Goal: Information Seeking & Learning: Stay updated

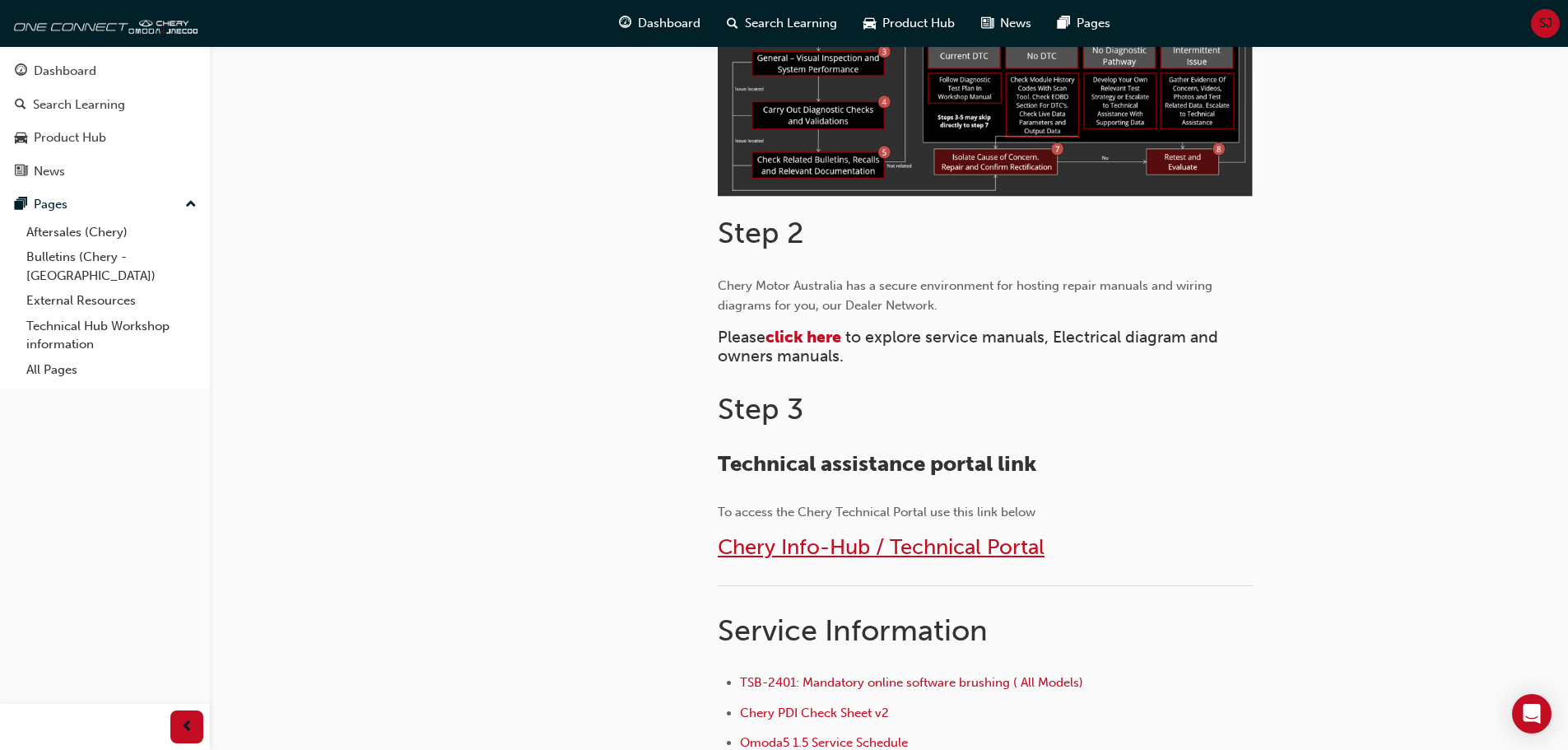
scroll to position [576, 0]
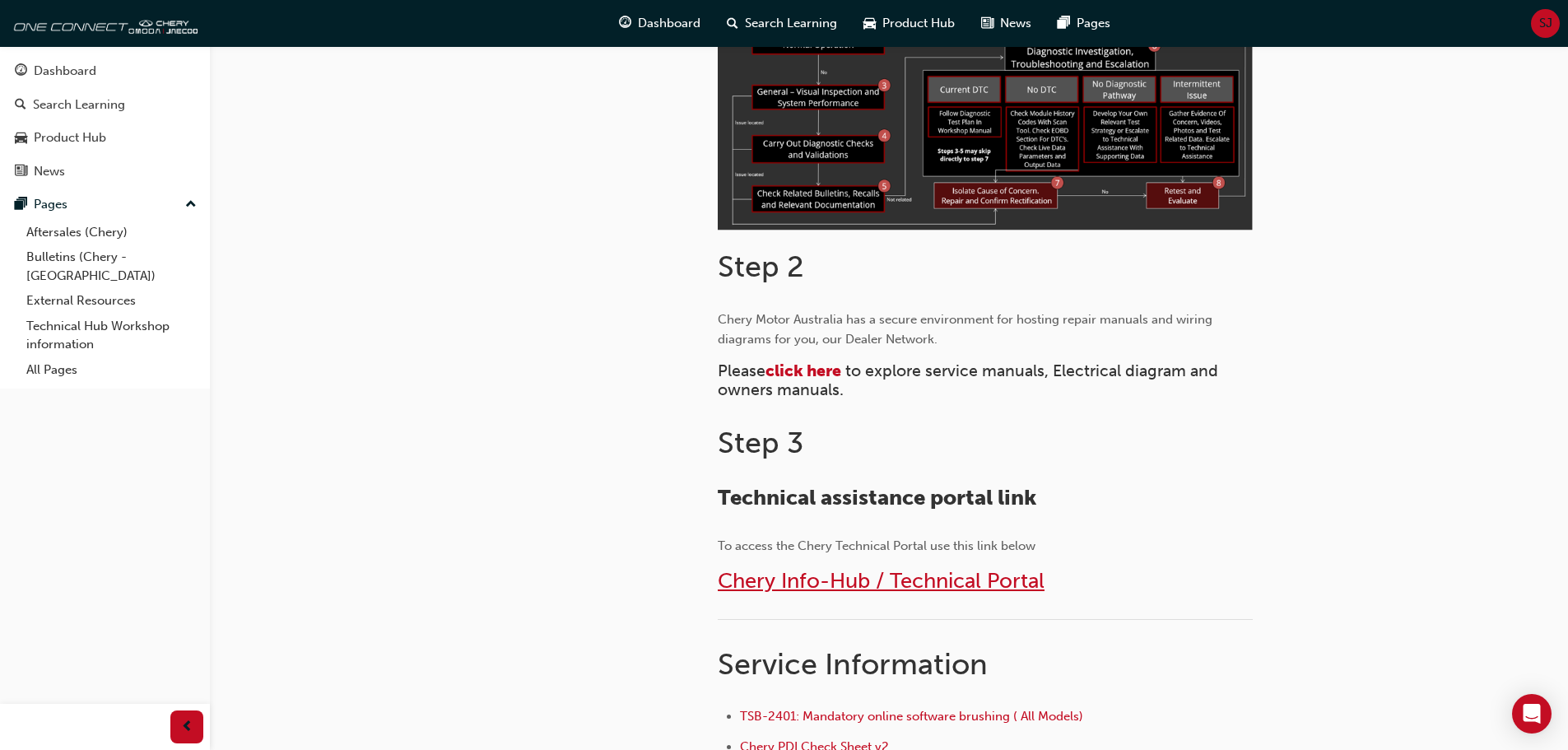
click at [840, 585] on span "Chery Info-Hub / Technical Portal" at bounding box center [881, 581] width 327 height 25
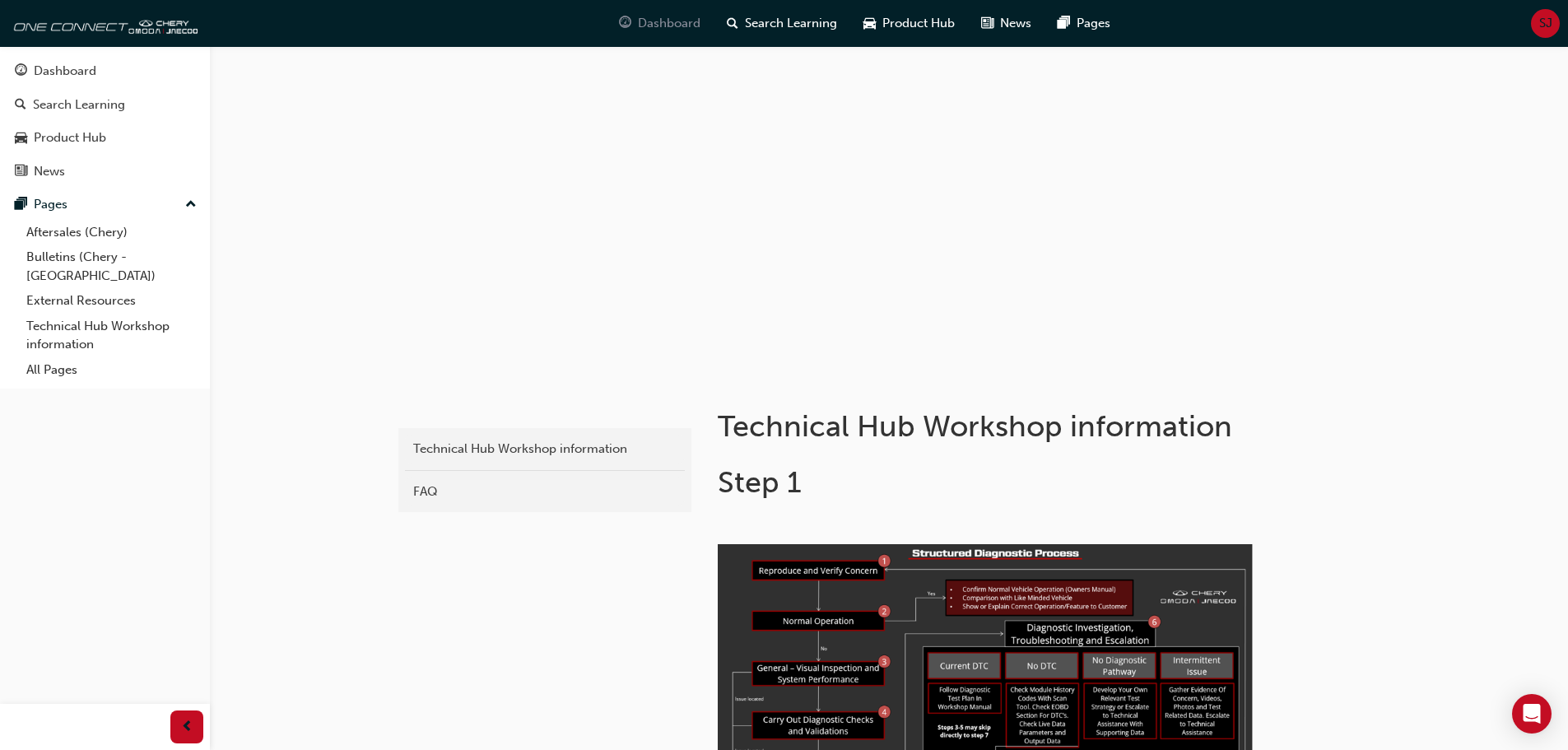
click at [668, 18] on span "Dashboard" at bounding box center [669, 23] width 63 height 19
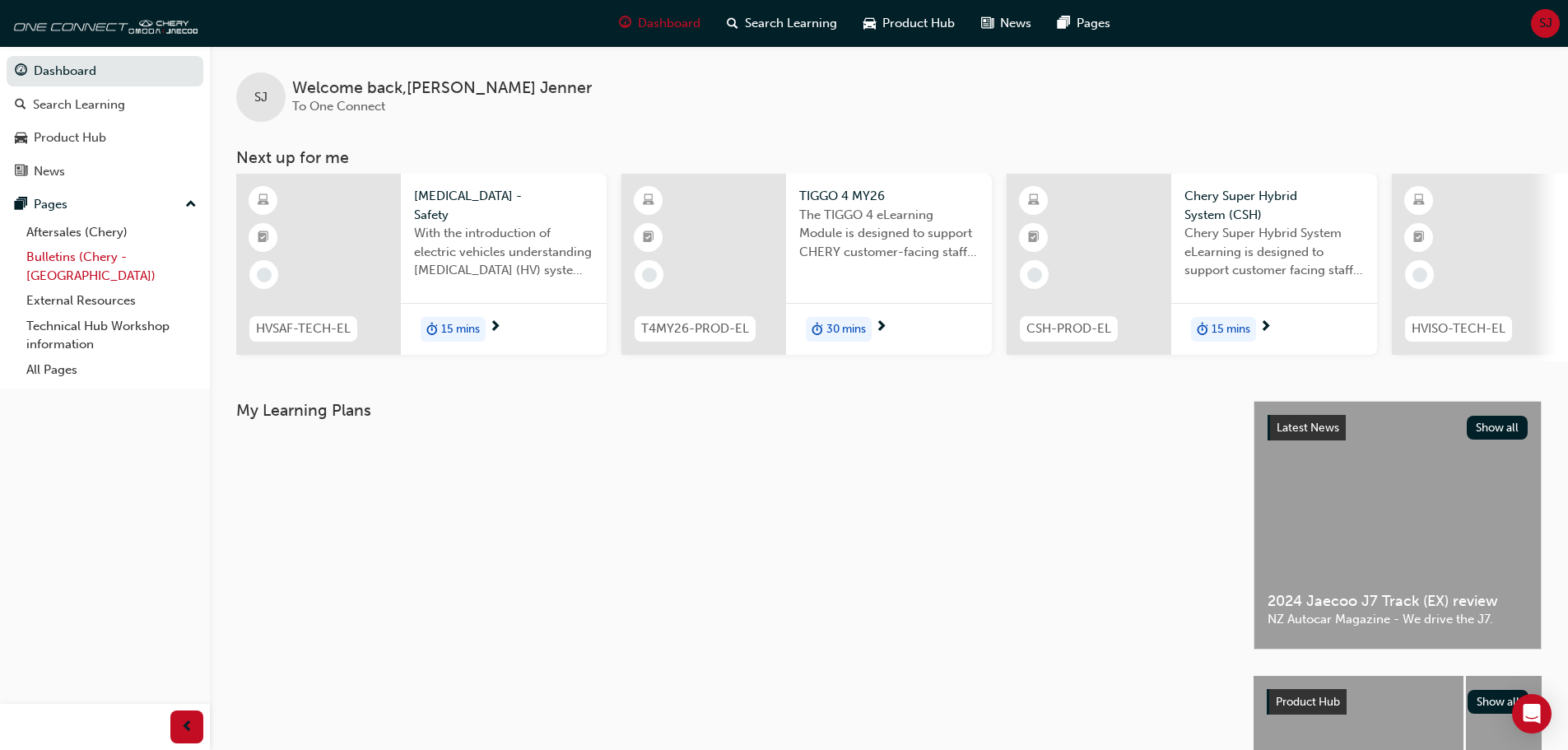
click at [98, 259] on link "Bulletins (Chery - [GEOGRAPHIC_DATA])" at bounding box center [111, 266] width 184 height 44
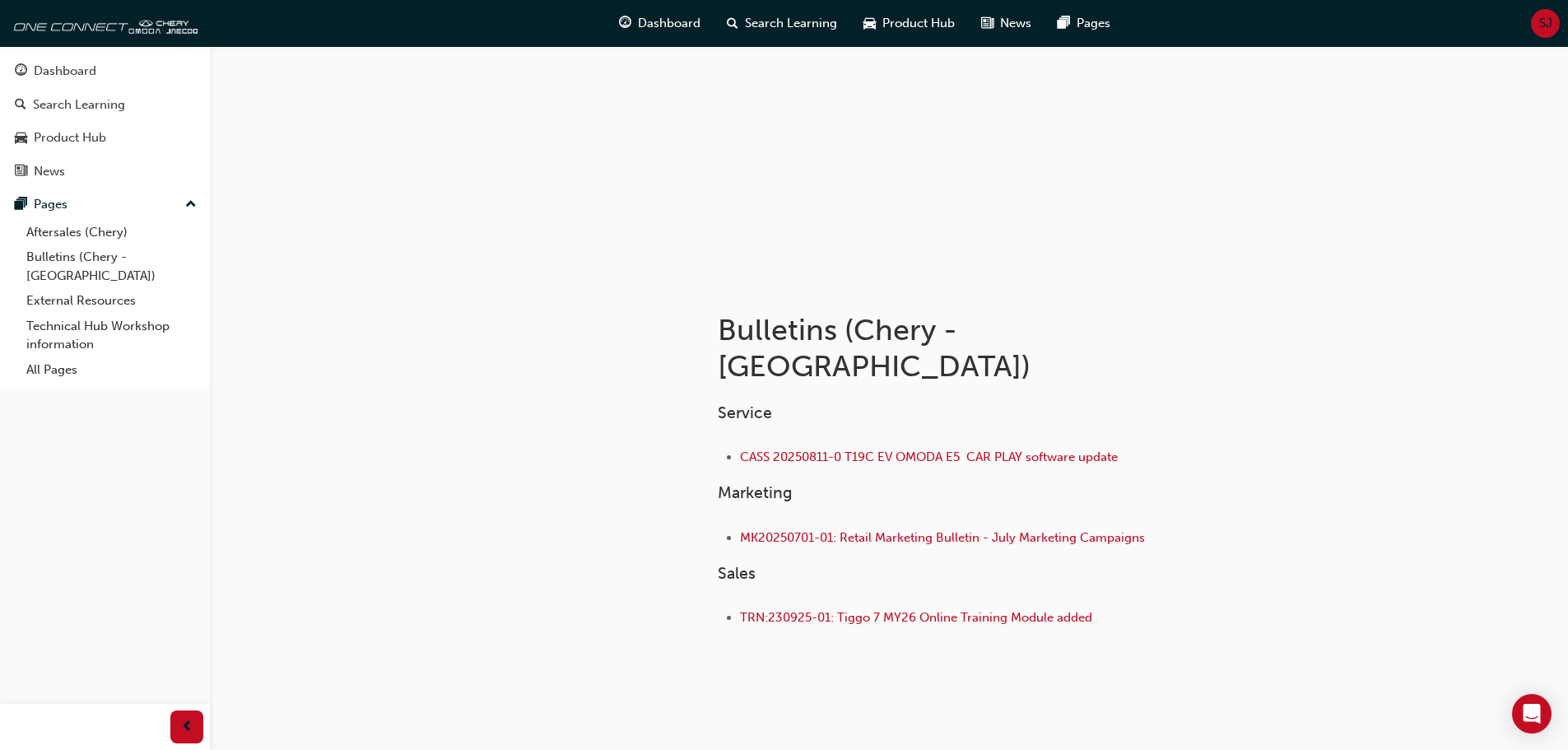
scroll to position [101, 0]
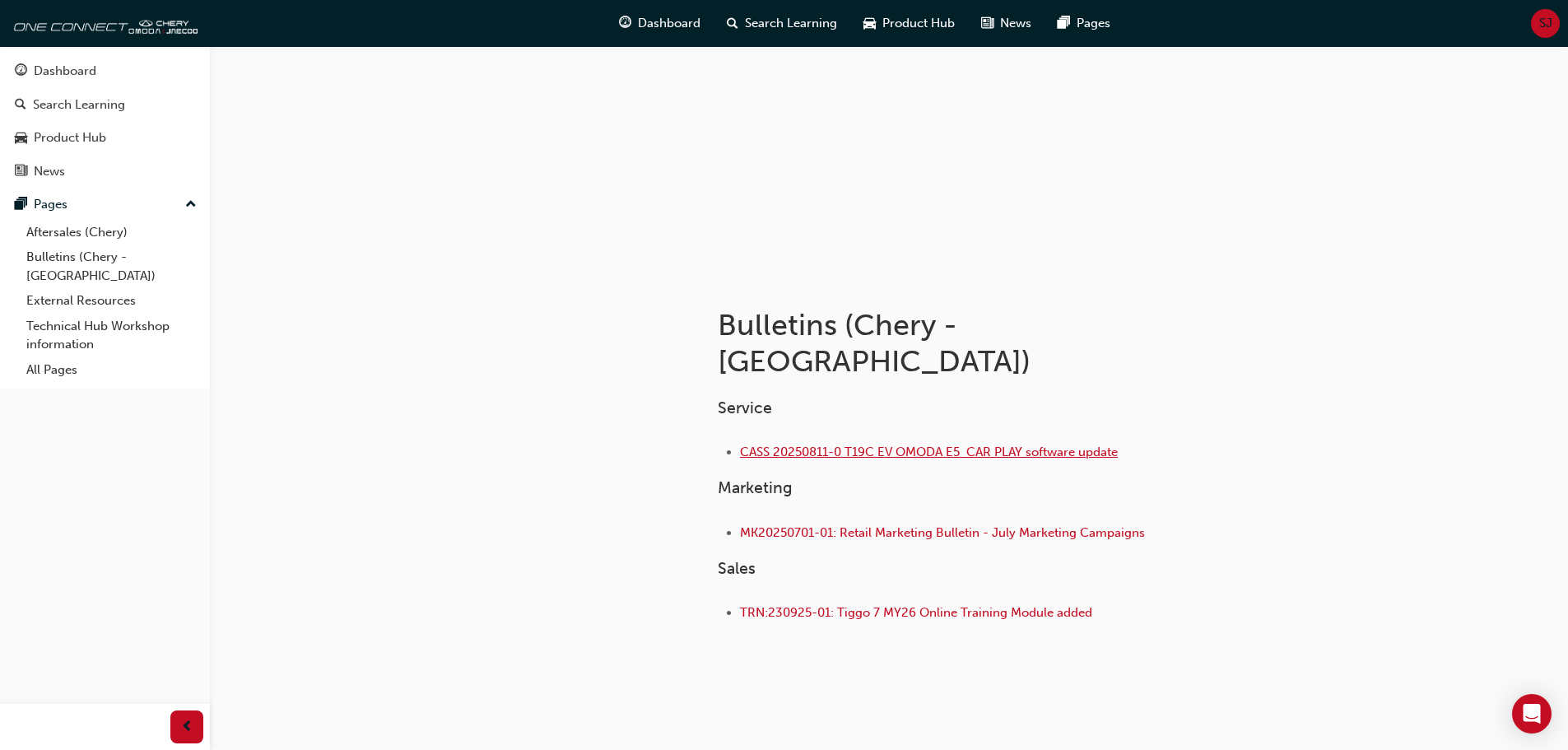
click at [880, 444] on span "CASS 20250811-0 T19C EV OMODA E5 CAR PLAY software update" at bounding box center [929, 452] width 378 height 15
